Goal: Task Accomplishment & Management: Manage account settings

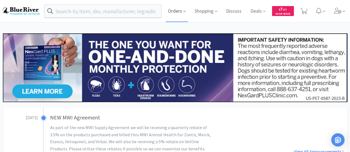
click at [172, 11] on span "Orders" at bounding box center [177, 11] width 22 height 22
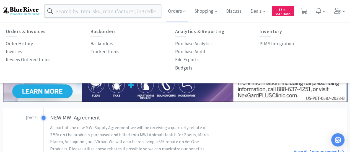
click at [184, 67] on p "Budgets" at bounding box center [183, 67] width 17 height 7
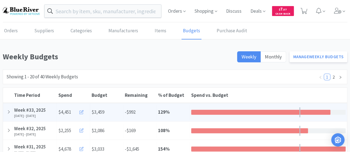
click at [81, 111] on icon at bounding box center [81, 112] width 4 height 4
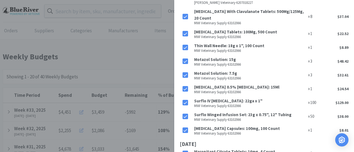
scroll to position [513, 0]
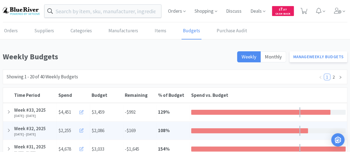
click at [82, 130] on icon at bounding box center [81, 131] width 4 height 4
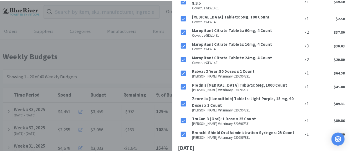
scroll to position [382, 0]
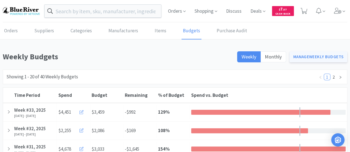
click at [311, 58] on link "Manage Weekly Budgets" at bounding box center [318, 56] width 58 height 11
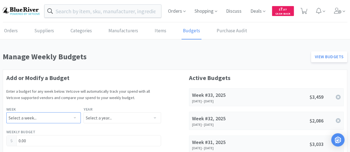
click at [67, 121] on select "Select a week... Week 1 ([DATE] - [DATE]) Week 2 ([DATE] - [DATE]) Week 3 ([DAT…" at bounding box center [43, 117] width 74 height 11
select select "34"
click at [6, 112] on select "Select a week... Week 1 ([DATE] - [DATE]) Week 2 ([DATE] - [DATE]) Week 3 ([DAT…" at bounding box center [43, 117] width 74 height 11
click at [102, 117] on select "Select a year... 2023 2024 2025 2026 2027 2028 2029 2030 2031 2032 2033 2034" at bounding box center [121, 117] width 77 height 11
select select "2025"
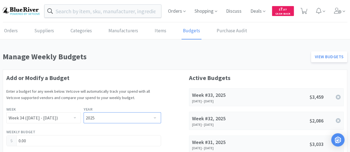
click at [83, 112] on select "Select a year... 2023 2024 2025 2026 2027 2028 2029 2030 2031 2032 2033 2034" at bounding box center [121, 117] width 77 height 11
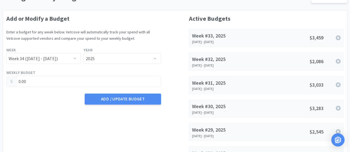
scroll to position [61, 0]
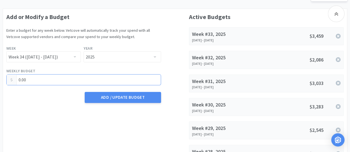
drag, startPoint x: 30, startPoint y: 79, endPoint x: 3, endPoint y: 77, distance: 27.2
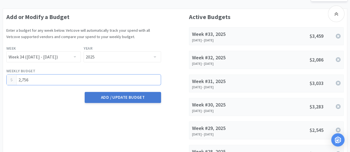
type input "2,756.00"
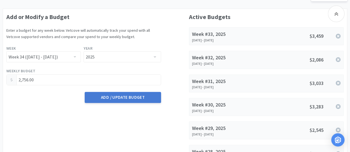
click at [129, 98] on button "Add / Update Budget" at bounding box center [123, 97] width 76 height 11
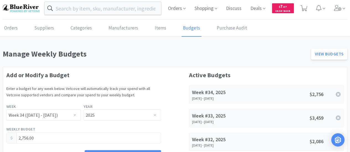
scroll to position [0, 0]
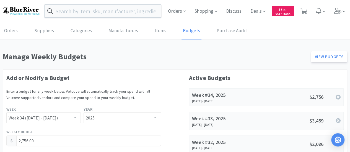
click at [13, 11] on img at bounding box center [21, 10] width 37 height 7
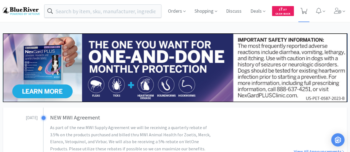
click at [304, 9] on icon at bounding box center [303, 11] width 7 height 6
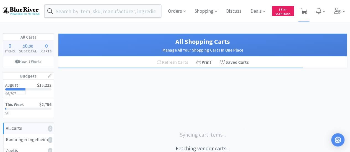
select select "3"
select select "1"
select select "2"
select select "4"
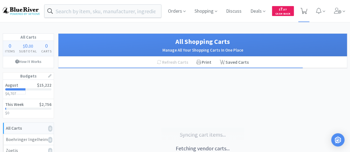
select select "1"
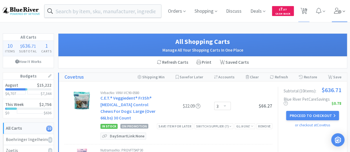
click at [335, 12] on icon at bounding box center [337, 11] width 7 height 6
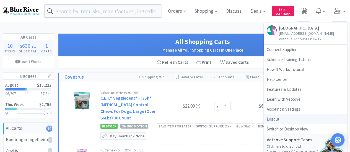
click at [273, 118] on link "Logout" at bounding box center [305, 119] width 83 height 10
